Goal: Information Seeking & Learning: Understand process/instructions

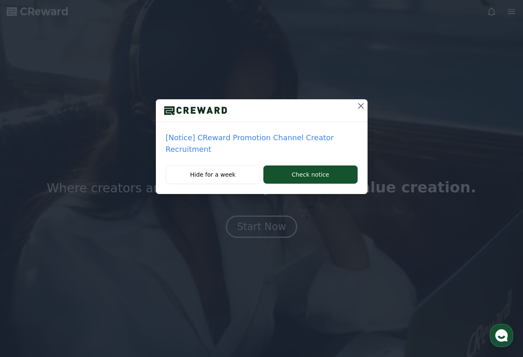
click at [362, 108] on icon at bounding box center [361, 106] width 6 height 6
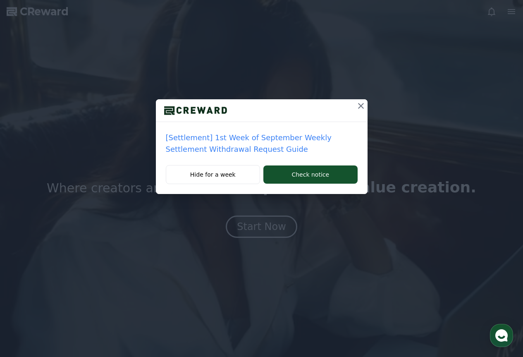
click at [362, 106] on icon at bounding box center [361, 106] width 10 height 10
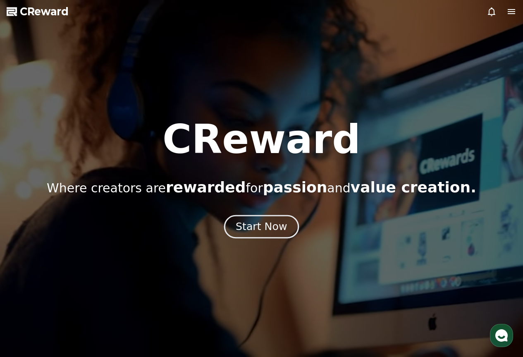
click at [263, 225] on div "Start Now" at bounding box center [261, 227] width 51 height 14
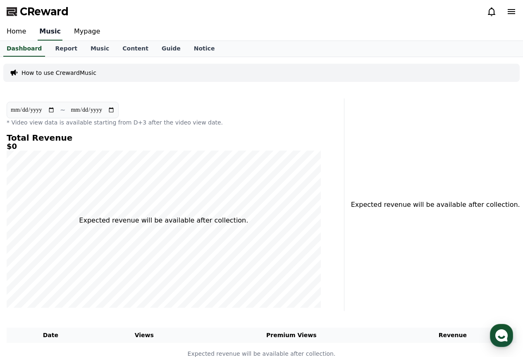
click at [48, 26] on link "Music" at bounding box center [50, 31] width 25 height 17
click at [17, 31] on link "Home" at bounding box center [16, 31] width 33 height 17
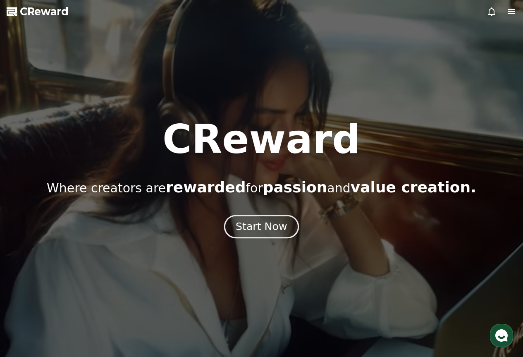
click at [270, 230] on div "Start Now" at bounding box center [261, 227] width 51 height 14
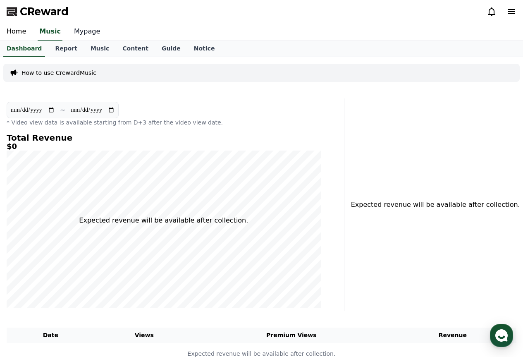
click at [81, 30] on link "Mypage" at bounding box center [86, 31] width 39 height 17
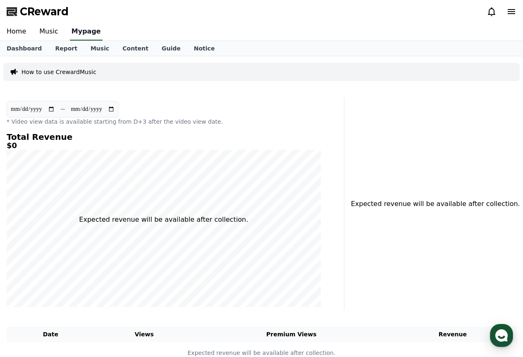
select select "**********"
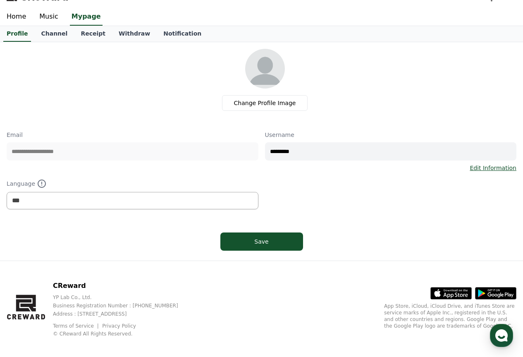
scroll to position [22, 0]
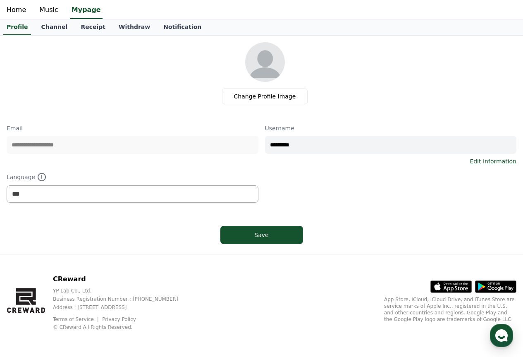
click at [96, 300] on p "Business Registration Number : [PHONE_NUMBER]" at bounding box center [122, 299] width 139 height 7
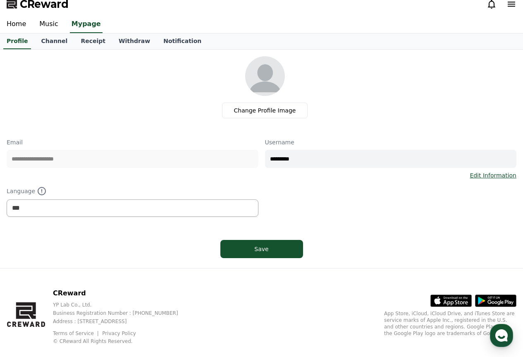
scroll to position [0, 0]
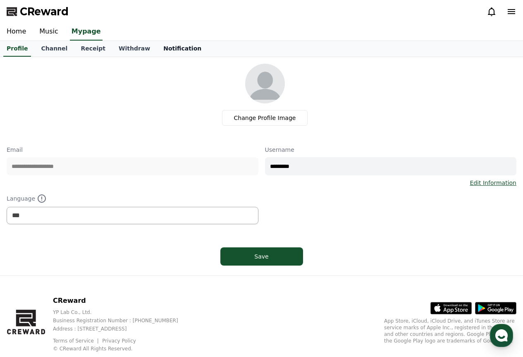
click at [164, 50] on link "Notification" at bounding box center [182, 49] width 51 height 16
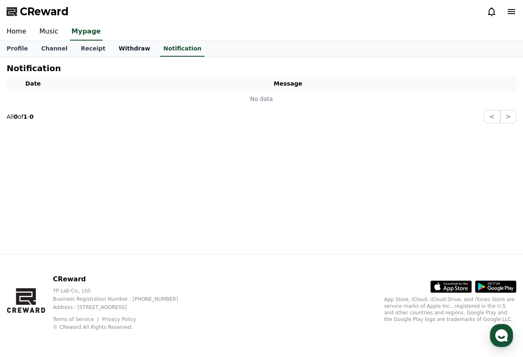
click at [135, 47] on link "Withdraw" at bounding box center [134, 49] width 45 height 16
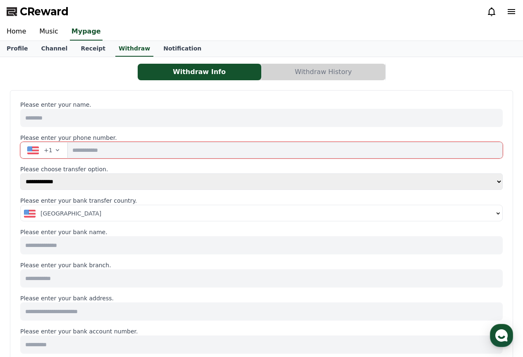
click at [74, 121] on input at bounding box center [261, 118] width 483 height 18
click at [97, 181] on select "**********" at bounding box center [261, 181] width 483 height 17
click at [36, 154] on button "+1" at bounding box center [44, 150] width 48 height 17
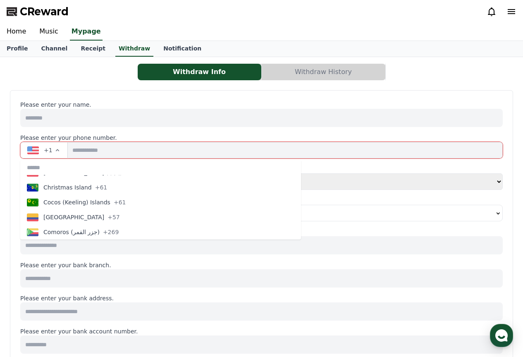
scroll to position [745, 0]
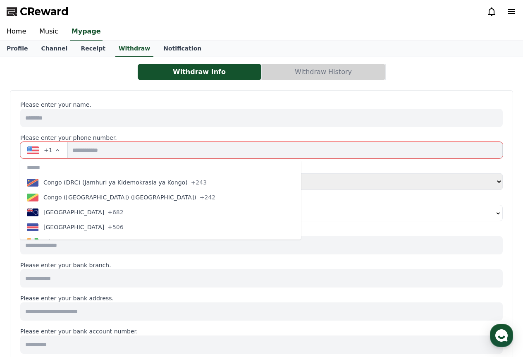
click at [116, 125] on input at bounding box center [261, 118] width 483 height 18
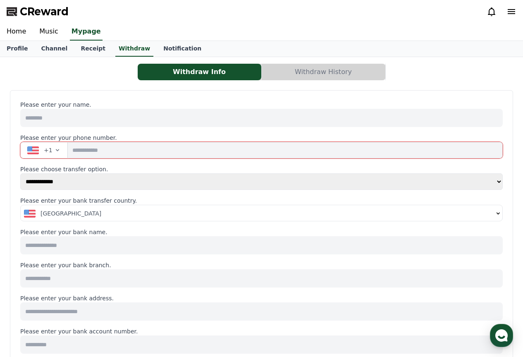
click at [115, 217] on div "United States" at bounding box center [259, 213] width 470 height 8
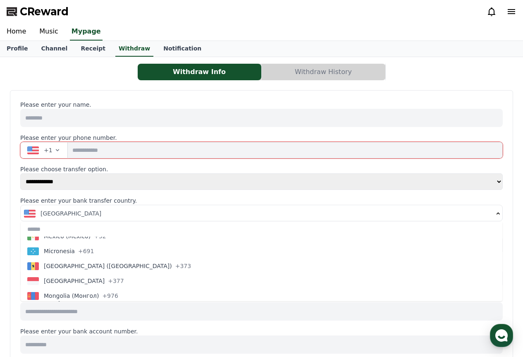
scroll to position [2193, 0]
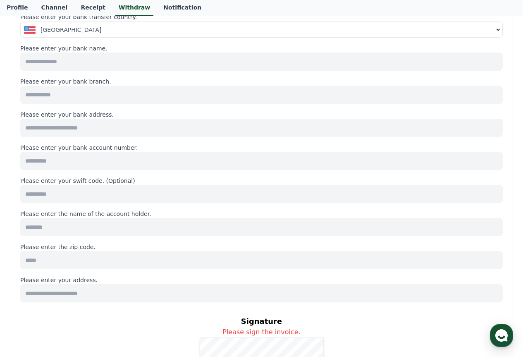
scroll to position [0, 0]
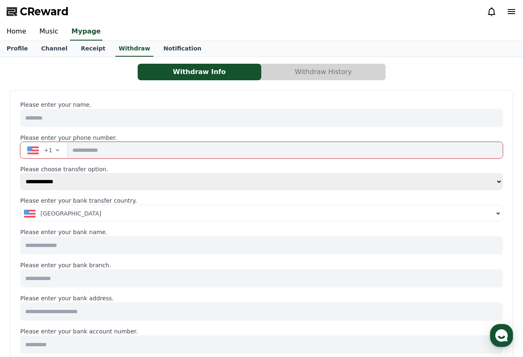
click at [99, 208] on button "United States" at bounding box center [262, 213] width 482 height 17
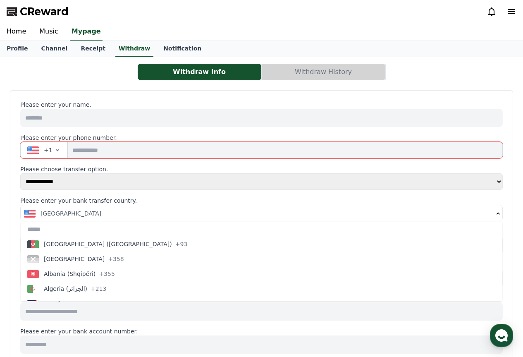
click at [92, 182] on select "**********" at bounding box center [261, 181] width 483 height 17
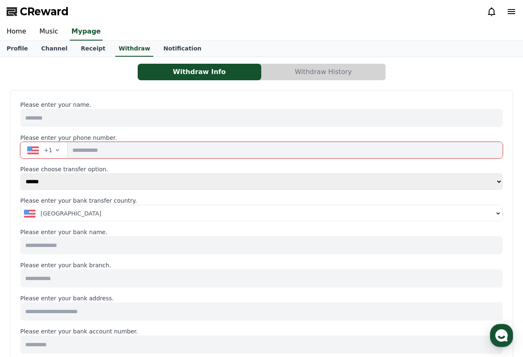
click at [20, 173] on select "**********" at bounding box center [261, 181] width 483 height 17
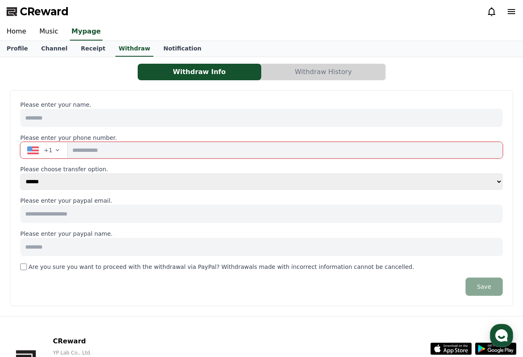
click at [81, 185] on select "**********" at bounding box center [261, 181] width 483 height 17
select select "**********"
click at [20, 173] on select "**********" at bounding box center [261, 181] width 483 height 17
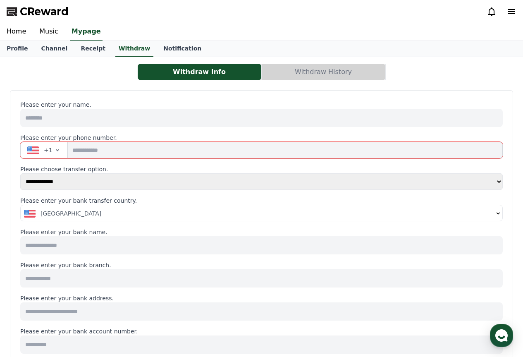
click at [290, 76] on button "Withdraw History" at bounding box center [324, 72] width 124 height 17
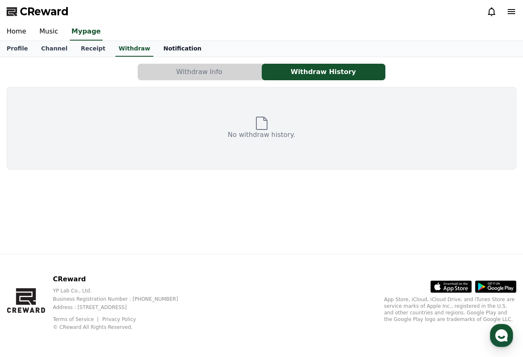
click at [157, 52] on link "Notification" at bounding box center [182, 49] width 51 height 16
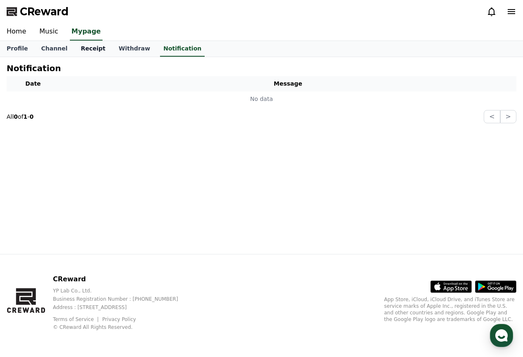
click at [85, 46] on link "Receipt" at bounding box center [93, 49] width 38 height 16
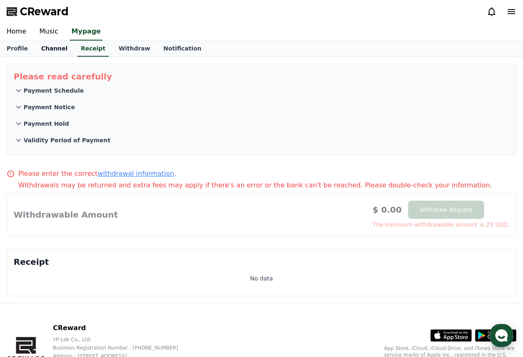
click at [45, 48] on link "Channel" at bounding box center [54, 49] width 40 height 16
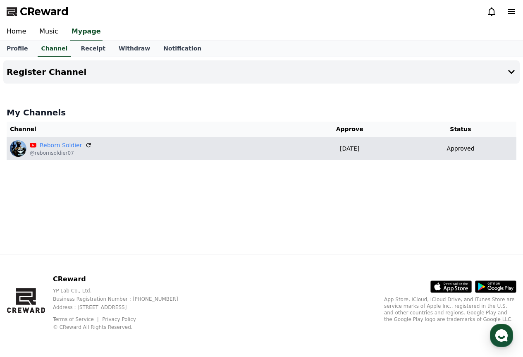
click at [468, 151] on p "Approved" at bounding box center [461, 148] width 28 height 9
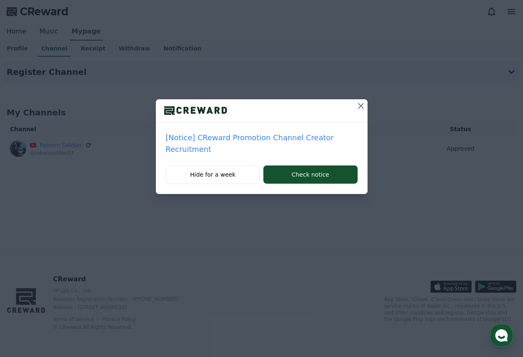
click at [357, 106] on icon at bounding box center [361, 106] width 10 height 10
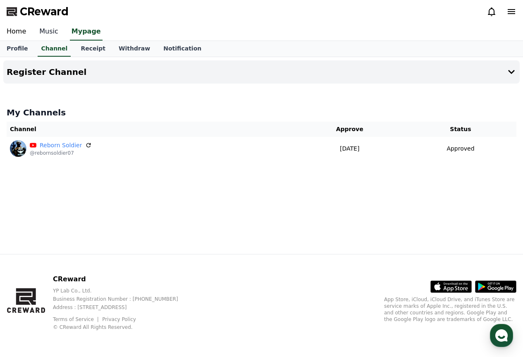
click at [48, 29] on link "Music" at bounding box center [49, 31] width 32 height 17
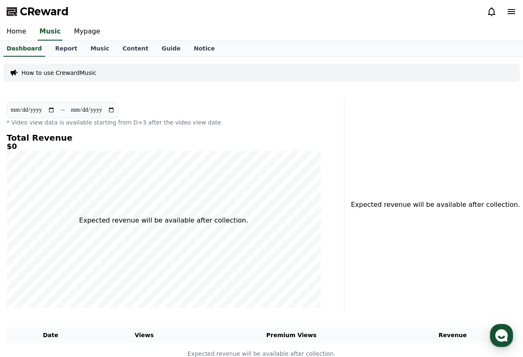
click at [68, 72] on p "How to use CrewardMusic" at bounding box center [59, 73] width 75 height 8
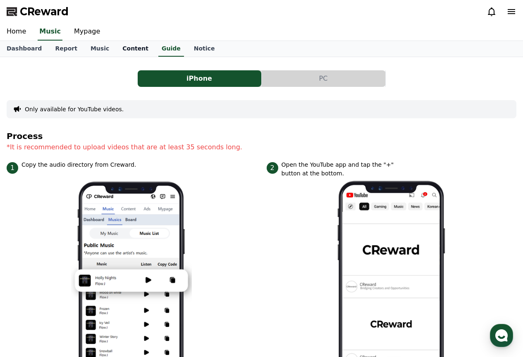
click at [116, 54] on link "Content" at bounding box center [135, 49] width 39 height 16
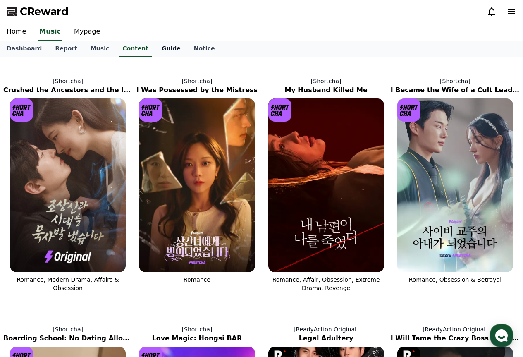
click at [155, 51] on link "Guide" at bounding box center [171, 49] width 32 height 16
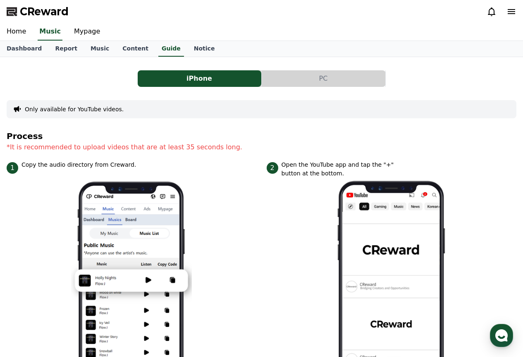
click at [311, 71] on button "PC" at bounding box center [324, 78] width 124 height 17
click at [313, 75] on button "PC" at bounding box center [324, 78] width 124 height 17
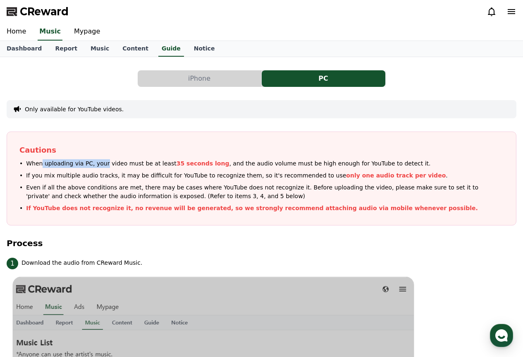
drag, startPoint x: 40, startPoint y: 162, endPoint x: 98, endPoint y: 167, distance: 59.0
click at [98, 167] on p "When uploading via PC, your video must be at least 35 seconds long , and the au…" at bounding box center [228, 163] width 405 height 9
click at [118, 167] on p "When uploading via PC, your video must be at least 35 seconds long , and the au…" at bounding box center [228, 163] width 405 height 9
drag, startPoint x: 288, startPoint y: 164, endPoint x: 337, endPoint y: 165, distance: 49.3
click at [337, 165] on p "When uploading via PC, your video must be at least 35 seconds long , and the au…" at bounding box center [228, 163] width 405 height 9
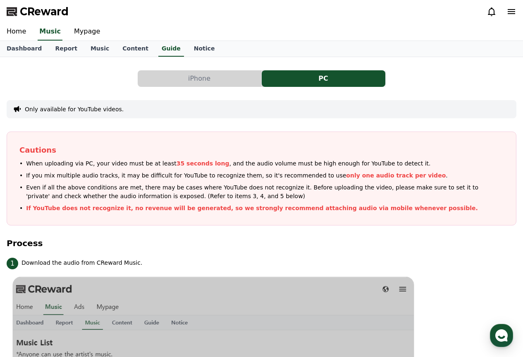
click at [353, 160] on p "When uploading via PC, your video must be at least 35 seconds long , and the au…" at bounding box center [228, 163] width 405 height 9
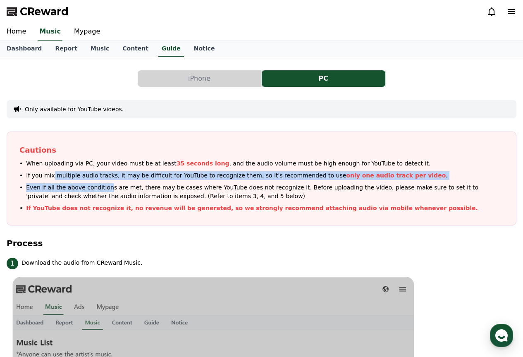
drag, startPoint x: 51, startPoint y: 178, endPoint x: 101, endPoint y: 185, distance: 51.0
click at [101, 185] on ul "When uploading via PC, your video must be at least 35 seconds long , and the au…" at bounding box center [261, 185] width 485 height 53
click at [148, 178] on p "If you mix multiple audio tracks, it may be difficult for YouTube to recognize …" at bounding box center [237, 175] width 422 height 9
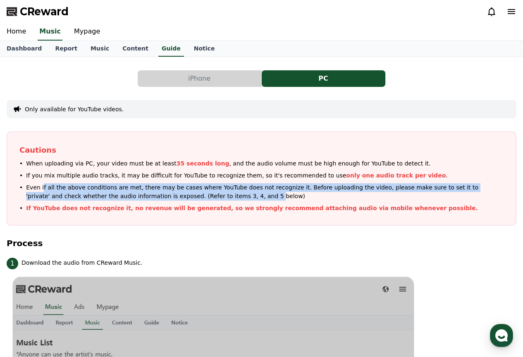
drag, startPoint x: 40, startPoint y: 184, endPoint x: 170, endPoint y: 192, distance: 130.6
click at [170, 192] on span "Even if all the above conditions are met, there may be cases where YouTube does…" at bounding box center [265, 191] width 478 height 17
click at [67, 197] on span "Even if all the above conditions are met, there may be cases where YouTube does…" at bounding box center [265, 191] width 478 height 17
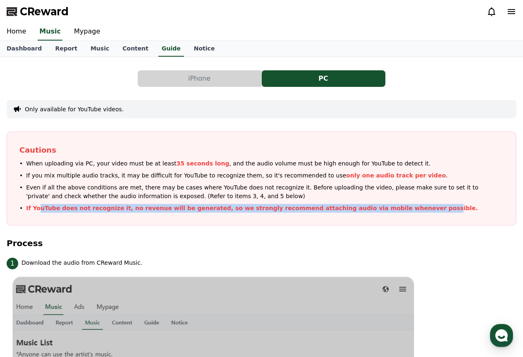
drag, startPoint x: 36, startPoint y: 209, endPoint x: 380, endPoint y: 225, distance: 344.2
click at [378, 225] on div "Cautions When uploading via PC, your video must be at least 35 seconds long , a…" at bounding box center [262, 179] width 510 height 94
click at [65, 48] on link "Report" at bounding box center [66, 49] width 36 height 16
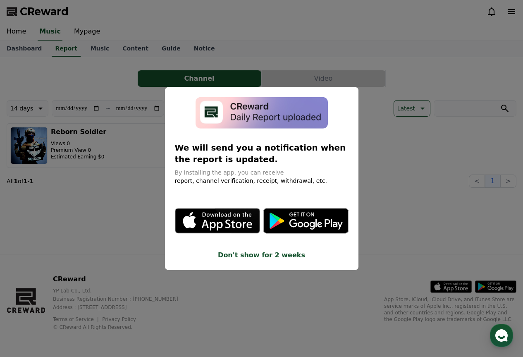
click at [386, 82] on button "close modal" at bounding box center [261, 178] width 523 height 357
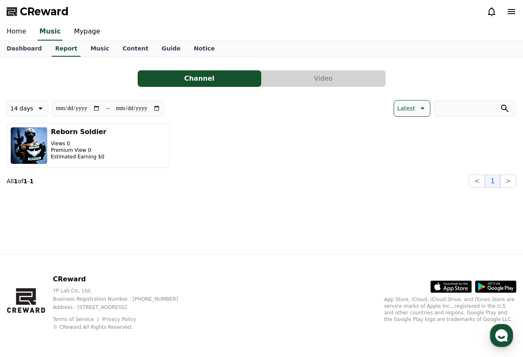
click at [18, 37] on link "Home" at bounding box center [16, 31] width 33 height 17
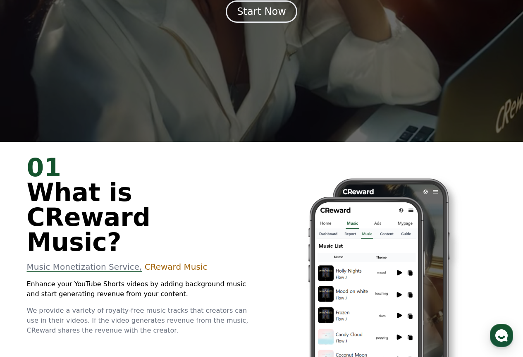
scroll to position [83, 0]
